Goal: Complete application form

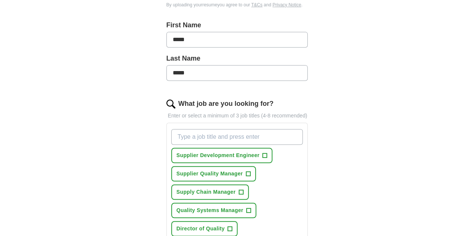
scroll to position [175, 0]
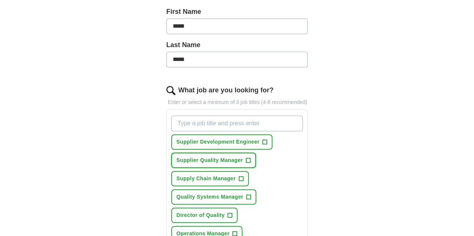
click at [183, 156] on span "Supplier Quality Manager" at bounding box center [209, 160] width 66 height 8
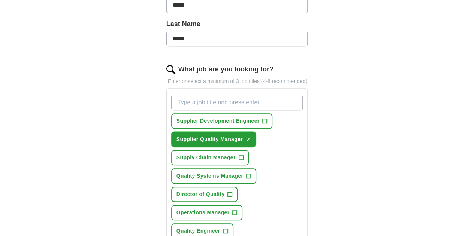
scroll to position [210, 0]
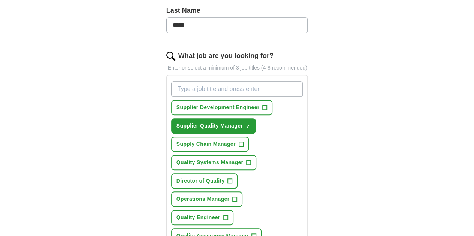
click at [252, 233] on span "+" at bounding box center [254, 236] width 4 height 6
click at [0, 0] on span "×" at bounding box center [0, 0] width 0 height 0
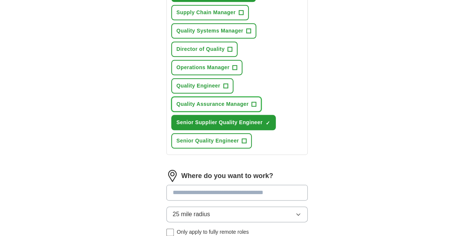
scroll to position [350, 0]
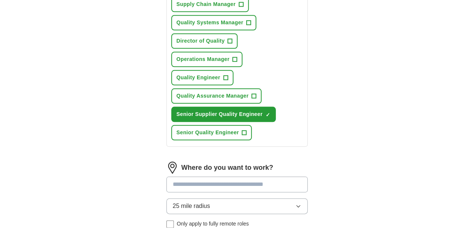
click at [213, 177] on input at bounding box center [236, 185] width 141 height 16
type input "**"
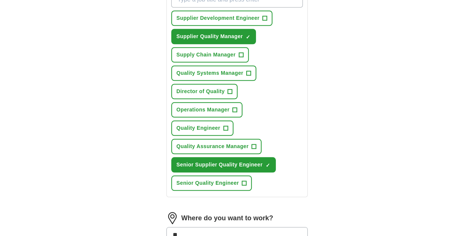
scroll to position [286, 0]
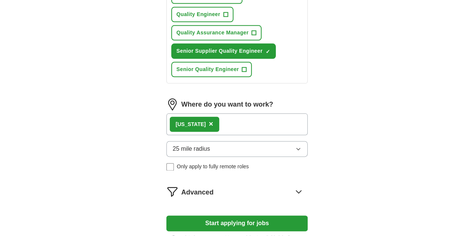
scroll to position [438, 0]
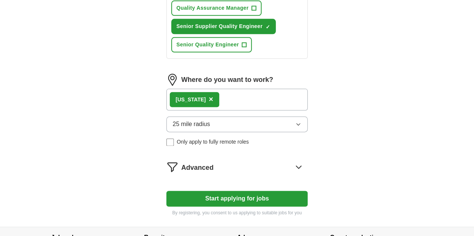
click at [243, 191] on button "Start applying for jobs" at bounding box center [236, 199] width 141 height 16
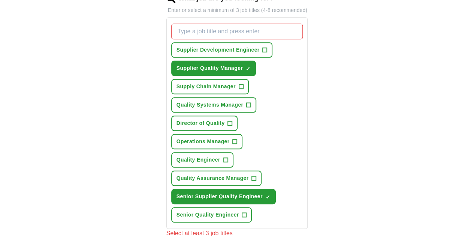
scroll to position [251, 0]
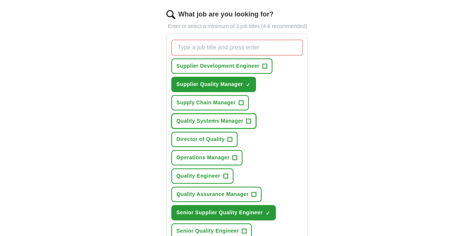
click at [181, 117] on span "Quality Systems Manager" at bounding box center [209, 121] width 67 height 8
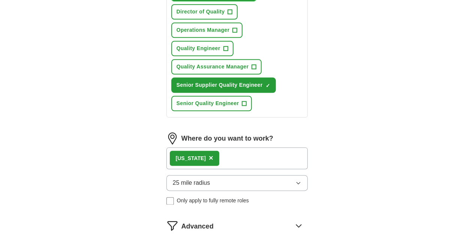
scroll to position [438, 0]
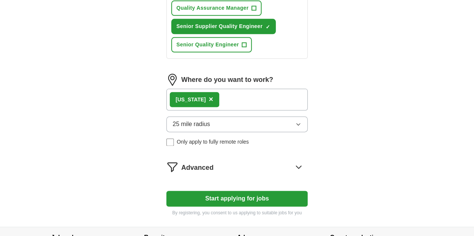
click at [232, 191] on button "Start applying for jobs" at bounding box center [236, 199] width 141 height 16
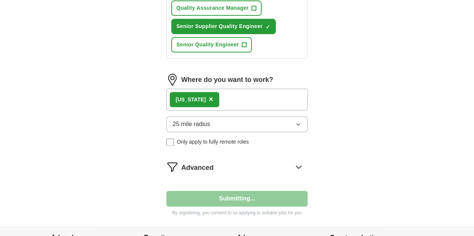
select select "**"
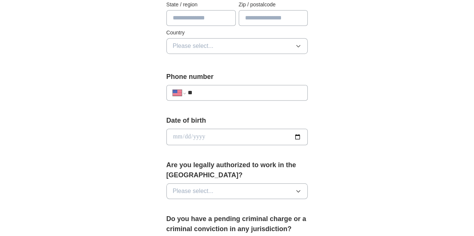
scroll to position [285, 0]
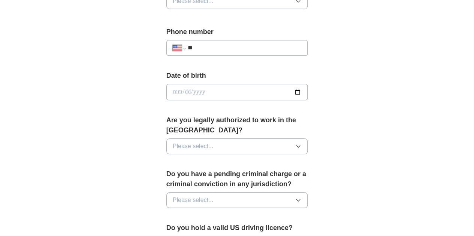
click at [232, 139] on button "Please select..." at bounding box center [236, 147] width 141 height 16
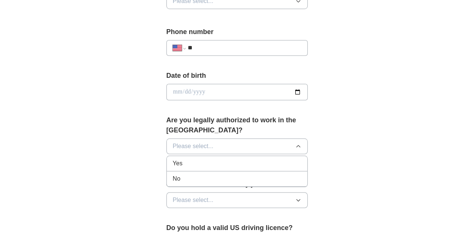
click at [173, 159] on span "Yes" at bounding box center [178, 163] width 10 height 9
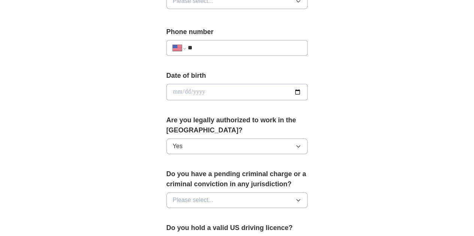
click at [232, 192] on button "Please select..." at bounding box center [236, 200] width 141 height 16
click at [177, 225] on li "No" at bounding box center [237, 232] width 141 height 15
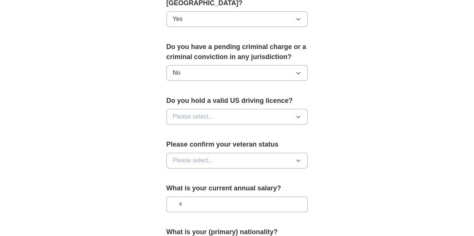
scroll to position [434, 0]
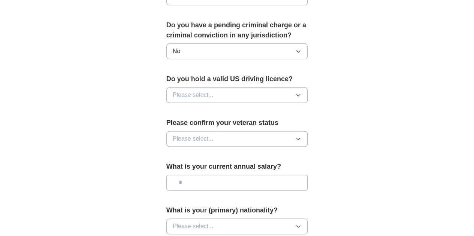
click at [205, 87] on button "Please select..." at bounding box center [236, 95] width 141 height 16
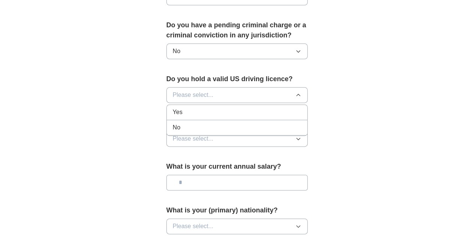
click at [175, 108] on div "Yes" at bounding box center [237, 112] width 129 height 9
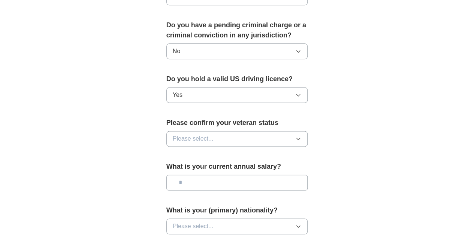
click at [198, 131] on button "Please select..." at bounding box center [236, 139] width 141 height 16
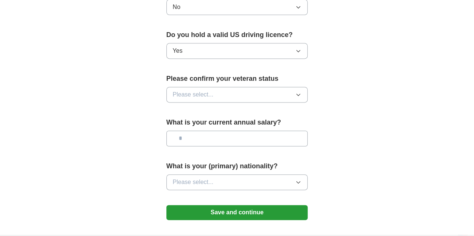
scroll to position [494, 0]
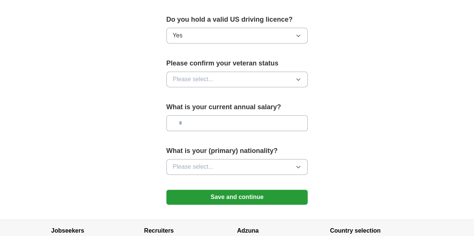
click at [300, 71] on button "Please select..." at bounding box center [236, 79] width 141 height 16
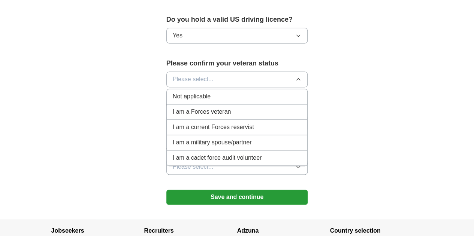
click at [173, 92] on span "Not applicable" at bounding box center [192, 96] width 38 height 9
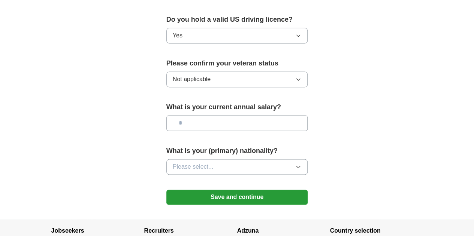
click at [176, 115] on input "text" at bounding box center [236, 123] width 141 height 16
type input "********"
click at [180, 162] on span "Please select..." at bounding box center [193, 166] width 41 height 9
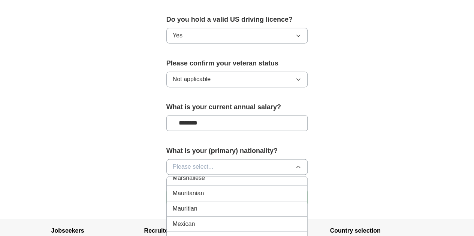
scroll to position [1726, 0]
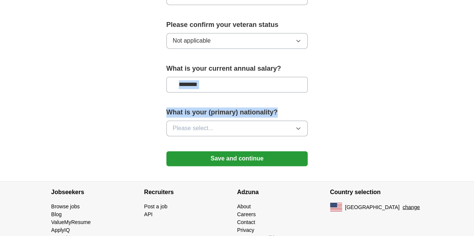
scroll to position [539, 0]
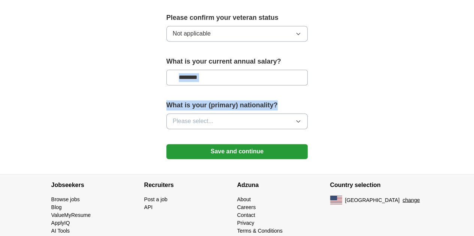
click at [308, 113] on button "Please select..." at bounding box center [236, 121] width 141 height 16
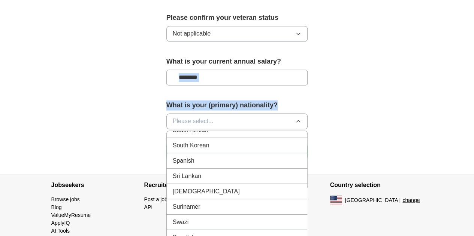
scroll to position [2527, 0]
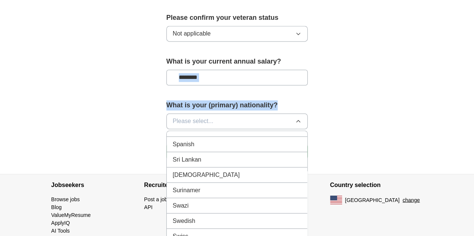
click at [179, 117] on span "Please select..." at bounding box center [193, 121] width 41 height 9
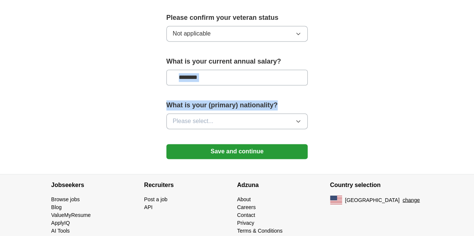
click at [179, 117] on span "Please select..." at bounding box center [193, 121] width 41 height 9
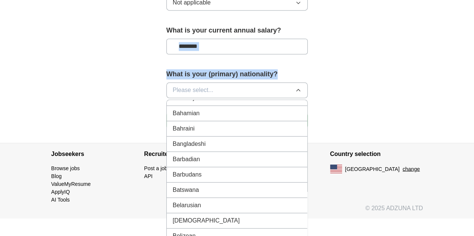
scroll to position [0, 0]
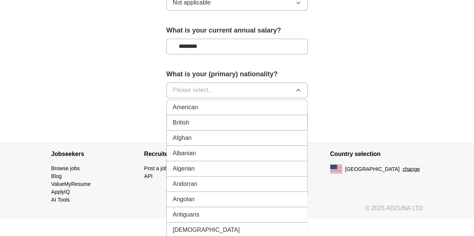
click at [187, 103] on div "American" at bounding box center [237, 107] width 129 height 9
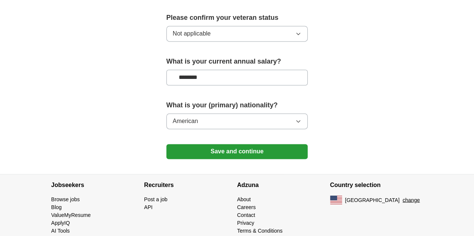
click at [261, 144] on button "Save and continue" at bounding box center [236, 151] width 141 height 15
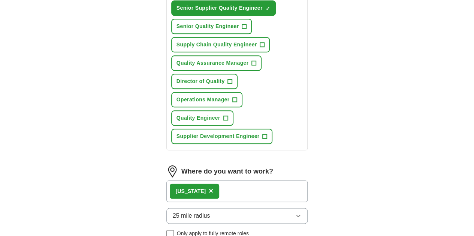
scroll to position [471, 0]
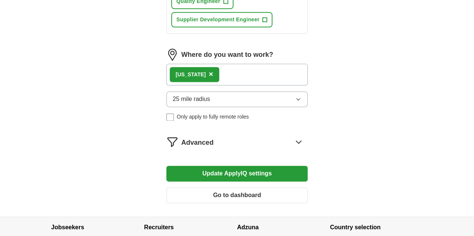
click at [250, 166] on button "Update ApplyIQ settings" at bounding box center [236, 174] width 141 height 16
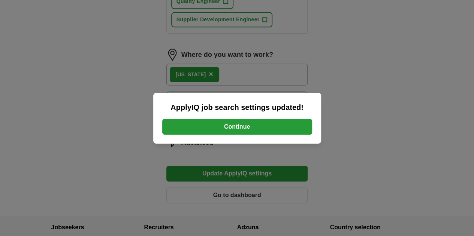
click at [258, 122] on button "Continue" at bounding box center [237, 127] width 150 height 16
